Goal: Task Accomplishment & Management: Use online tool/utility

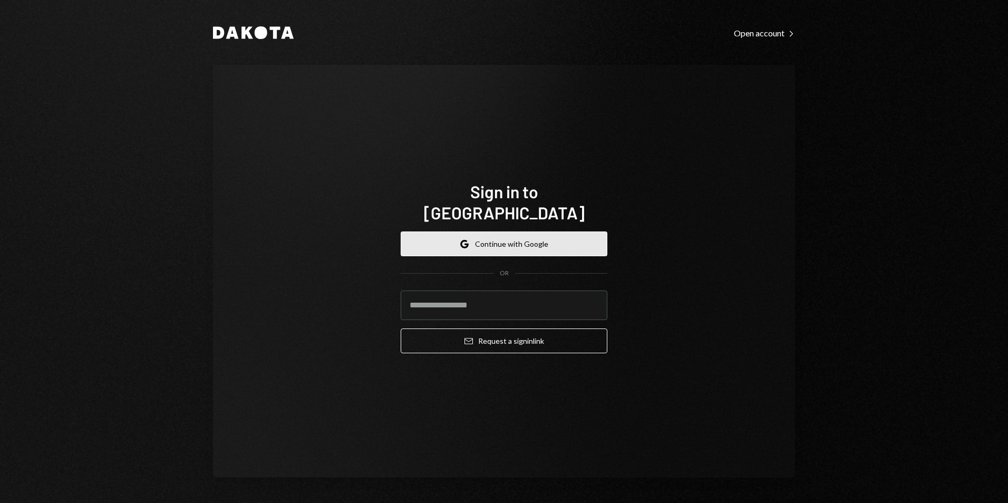
click at [511, 233] on button "Google Continue with Google" at bounding box center [504, 243] width 207 height 25
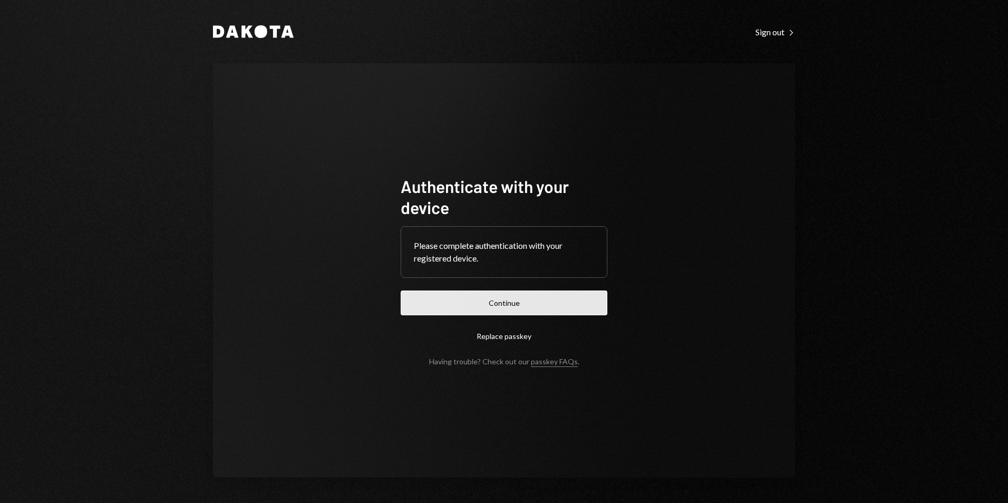
click at [527, 308] on button "Continue" at bounding box center [504, 302] width 207 height 25
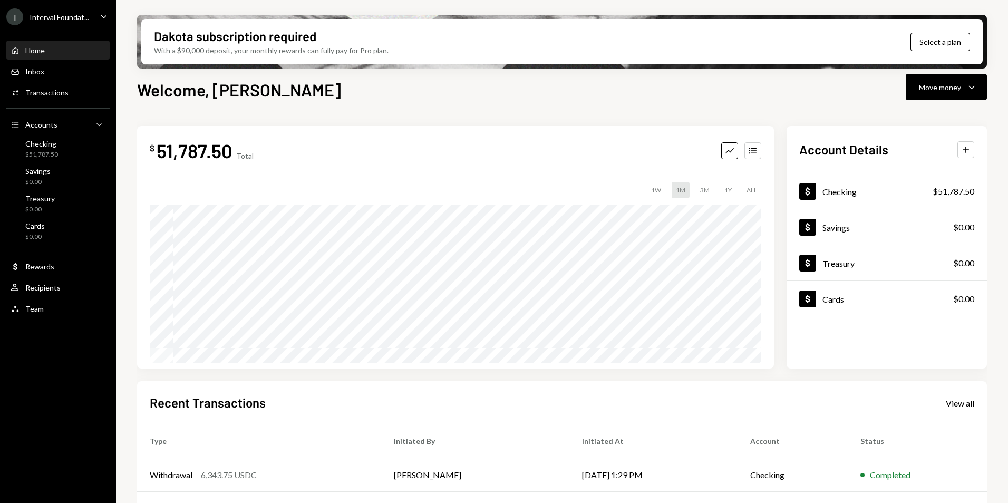
click at [67, 21] on div "Interval Foundat..." at bounding box center [60, 17] width 60 height 9
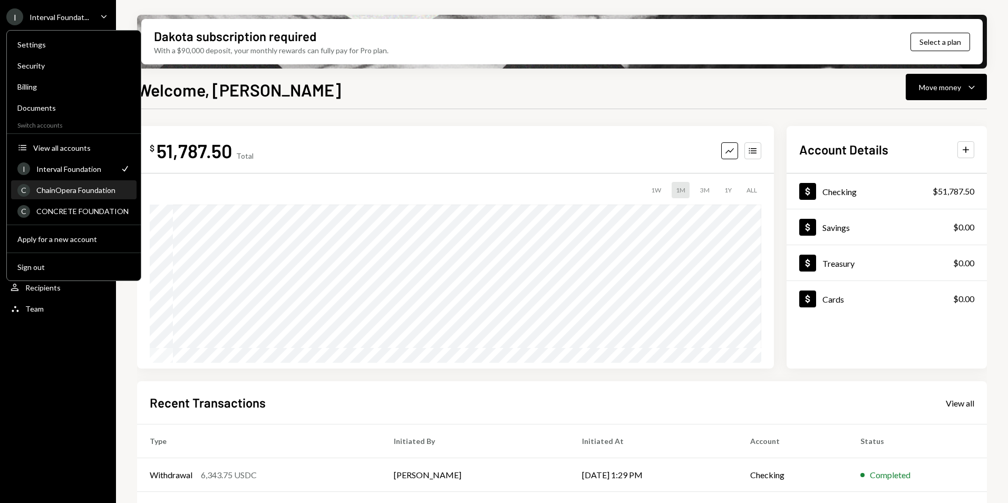
click at [74, 189] on div "ChainOpera Foundation" at bounding box center [83, 190] width 94 height 9
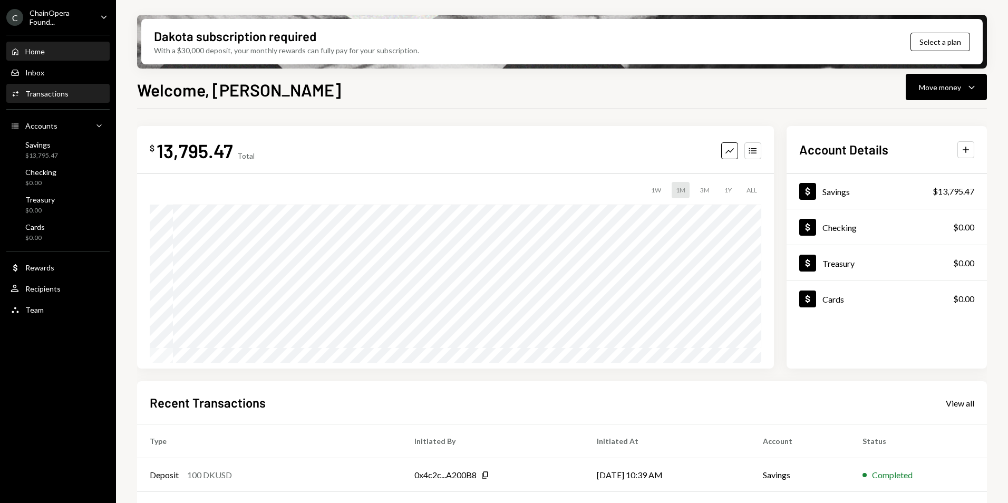
click at [50, 97] on div "Transactions" at bounding box center [46, 93] width 43 height 9
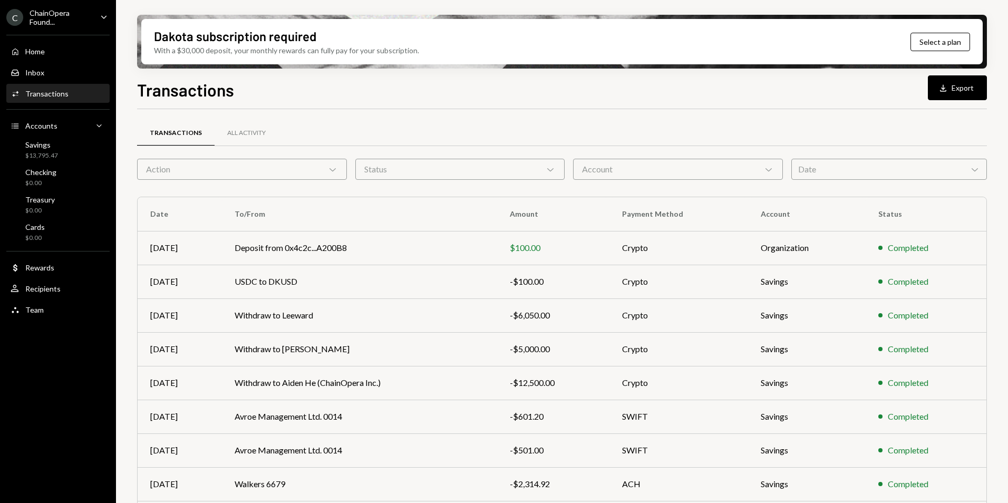
click at [638, 103] on div "Transactions Download Export Transactions All Activity Action Chevron Down Stat…" at bounding box center [562, 321] width 850 height 488
click at [48, 56] on div "Home Home" at bounding box center [58, 51] width 95 height 9
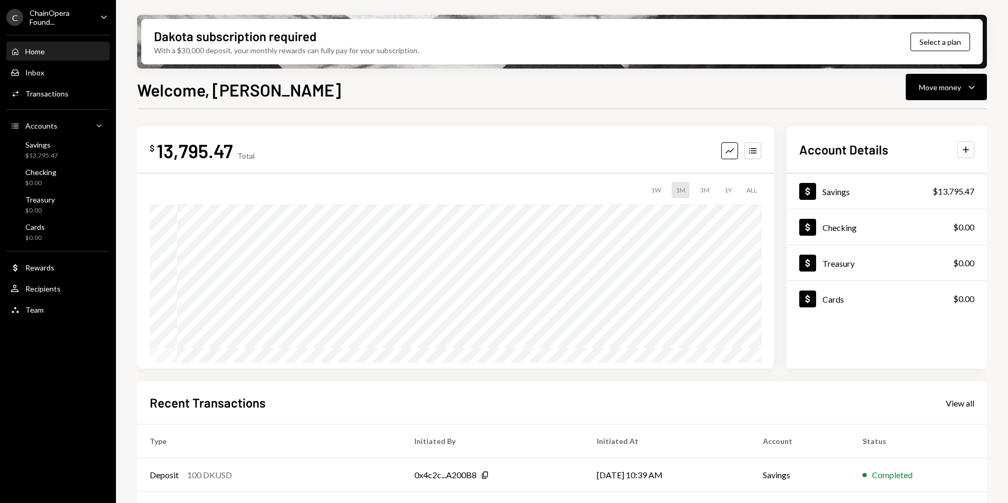
click at [43, 52] on div "Home" at bounding box center [35, 51] width 20 height 9
drag, startPoint x: 788, startPoint y: 86, endPoint x: 794, endPoint y: 86, distance: 6.3
click at [788, 86] on div "Welcome, Berno Move money Caret Down" at bounding box center [562, 88] width 850 height 23
click at [959, 91] on div "Move money" at bounding box center [940, 87] width 42 height 11
click at [932, 165] on div "Deposit" at bounding box center [937, 166] width 77 height 11
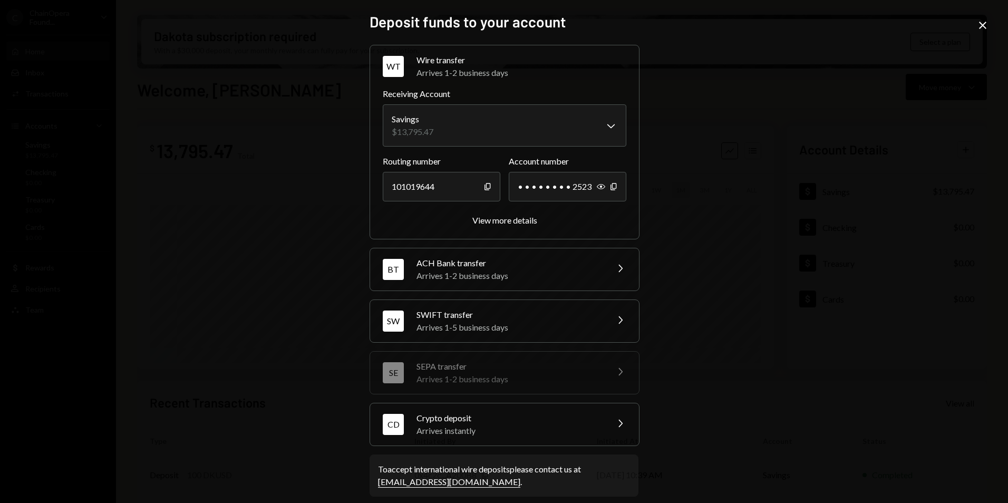
click at [503, 433] on div "Arrives instantly" at bounding box center [508, 430] width 184 height 13
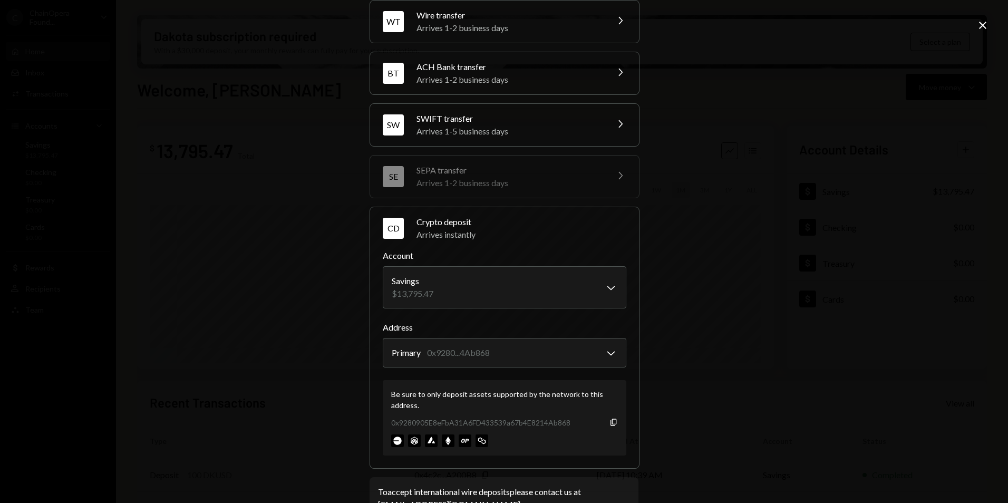
scroll to position [78, 0]
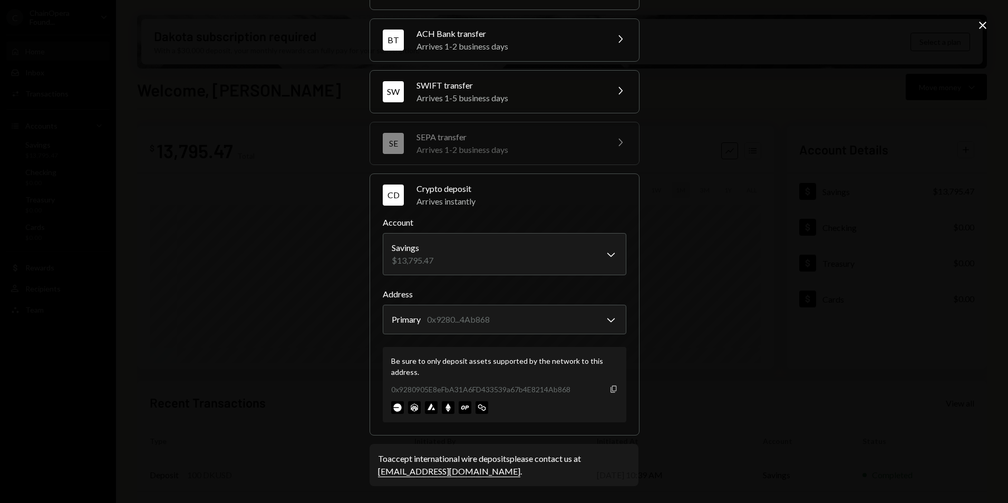
click at [612, 389] on icon "Copy" at bounding box center [613, 389] width 8 height 8
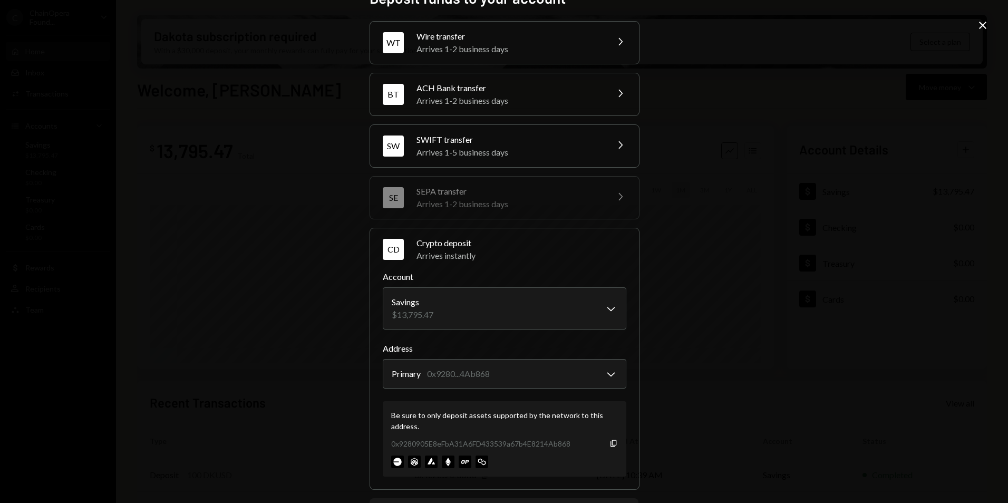
scroll to position [0, 0]
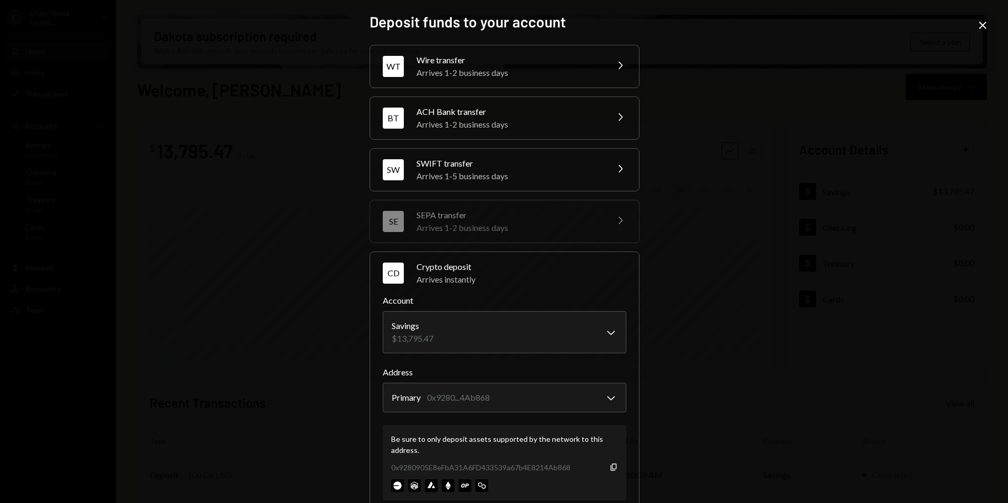
click at [982, 22] on icon "Close" at bounding box center [982, 25] width 13 height 13
